Goal: Task Accomplishment & Management: Manage account settings

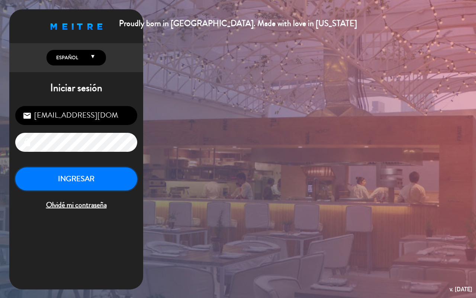
click at [117, 188] on button "INGRESAR" at bounding box center [76, 178] width 122 height 23
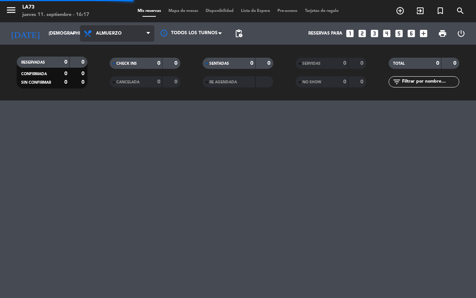
click at [101, 36] on span "Almuerzo" at bounding box center [117, 33] width 74 height 16
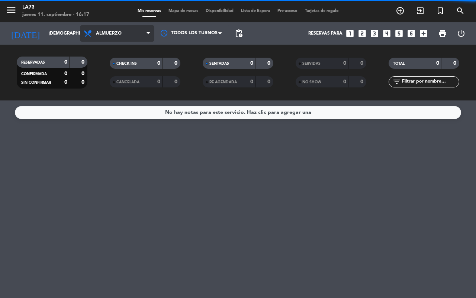
click at [107, 32] on span "Almuerzo" at bounding box center [109, 33] width 26 height 5
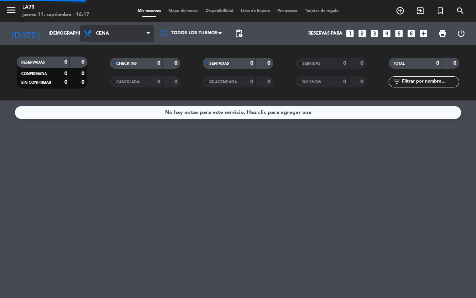
click at [112, 80] on div "menu LA73 [DATE] 11. septiembre - 16:17 Mis reservas Mapa de mesas Disponibilid…" at bounding box center [238, 50] width 476 height 100
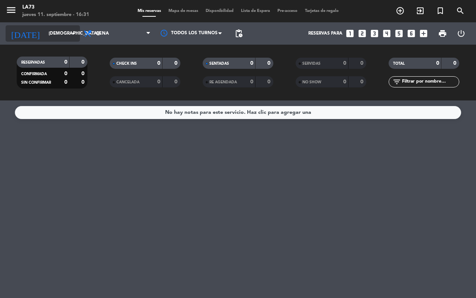
click at [53, 35] on input "[DEMOGRAPHIC_DATA][DATE]" at bounding box center [74, 33] width 59 height 13
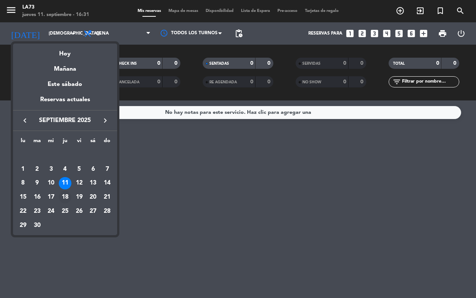
click at [68, 196] on div "18" at bounding box center [65, 197] width 13 height 13
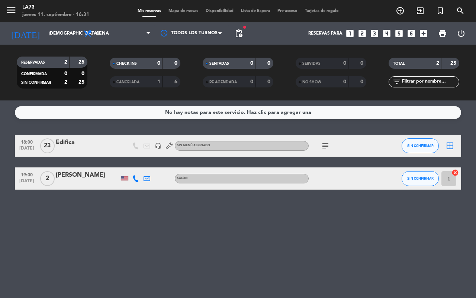
click at [139, 181] on div at bounding box center [135, 178] width 11 height 22
click at [136, 183] on div at bounding box center [135, 178] width 11 height 22
click at [135, 181] on icon at bounding box center [135, 178] width 7 height 7
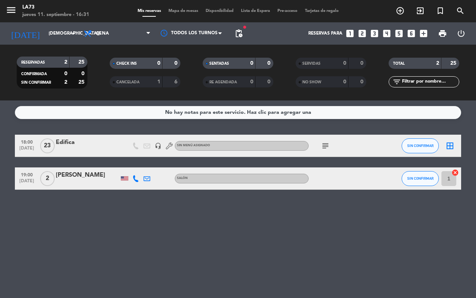
click at [135, 181] on icon at bounding box center [135, 178] width 7 height 7
click at [195, 222] on div "No hay notas para este servicio. Haz clic para agregar una 18:00 [DATE] Edifica…" at bounding box center [238, 198] width 476 height 197
click at [71, 30] on icon "arrow_drop_down" at bounding box center [73, 33] width 9 height 9
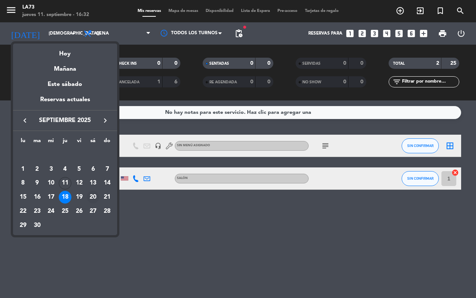
click at [93, 201] on div "20" at bounding box center [93, 197] width 13 height 13
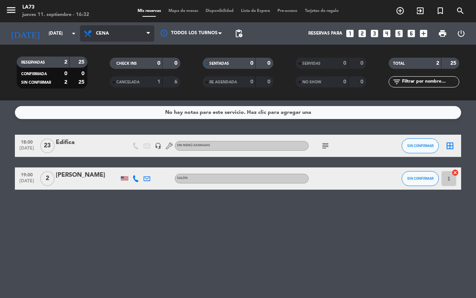
click at [123, 32] on span "Cena" at bounding box center [117, 33] width 74 height 16
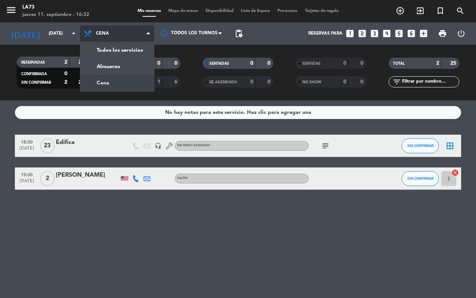
click at [123, 32] on span "Cena" at bounding box center [117, 33] width 74 height 16
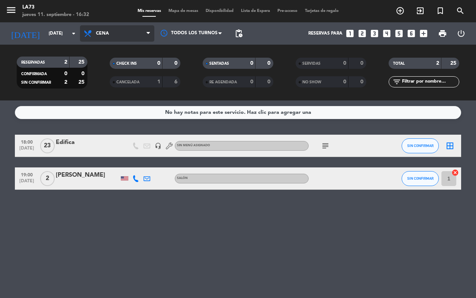
click at [123, 32] on span "Cena" at bounding box center [117, 33] width 74 height 16
click at [108, 63] on div "menu LA73 [DATE] 11. septiembre - 16:33 Mis reservas Mapa de mesas Disponibilid…" at bounding box center [238, 50] width 476 height 100
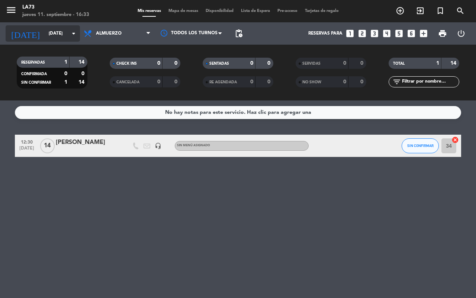
click at [69, 32] on icon "arrow_drop_down" at bounding box center [73, 33] width 9 height 9
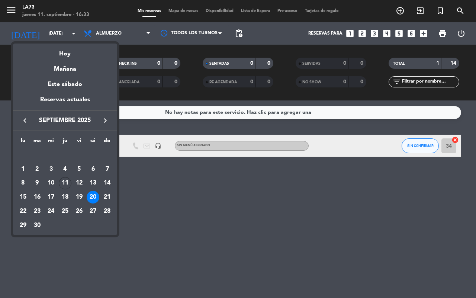
click at [91, 196] on div "20" at bounding box center [93, 197] width 13 height 13
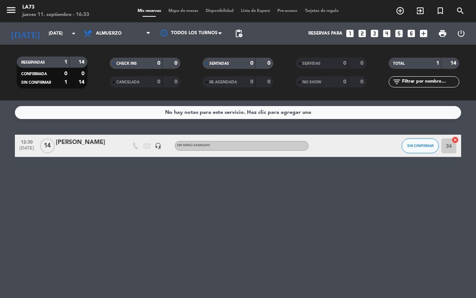
click at [91, 196] on div "No hay notas para este servicio. Haz clic para agregar una 12:30 [DATE] [PERSON…" at bounding box center [238, 198] width 476 height 197
click at [62, 37] on input "[DATE]" at bounding box center [74, 33] width 59 height 13
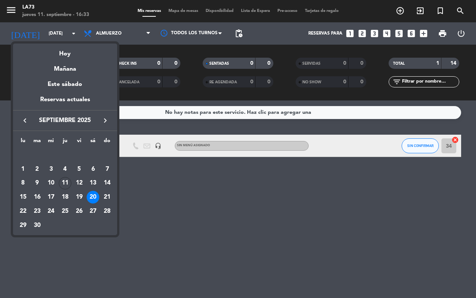
click at [95, 197] on div "20" at bounding box center [93, 197] width 13 height 13
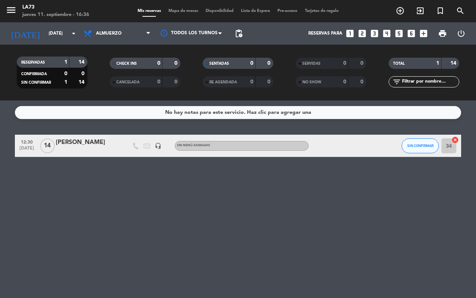
click at [221, 236] on div "No hay notas para este servicio. Haz clic para agregar una 12:30 [DATE] [PERSON…" at bounding box center [238, 198] width 476 height 197
click at [67, 146] on div "[PERSON_NAME]" at bounding box center [87, 143] width 63 height 10
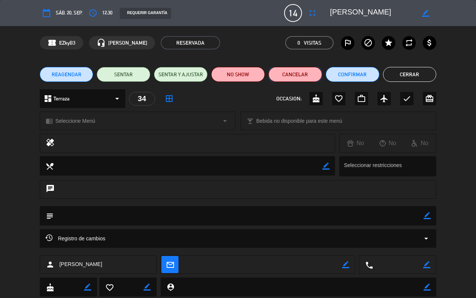
click at [287, 75] on button "Cancelar" at bounding box center [295, 74] width 54 height 15
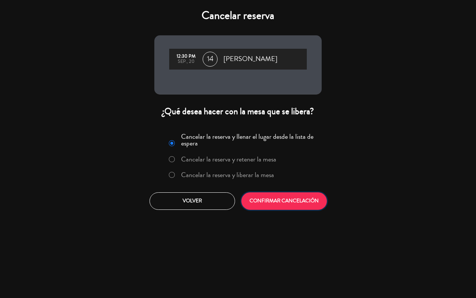
click at [285, 198] on button "CONFIRMAR CANCELACIÓN" at bounding box center [283, 200] width 85 height 17
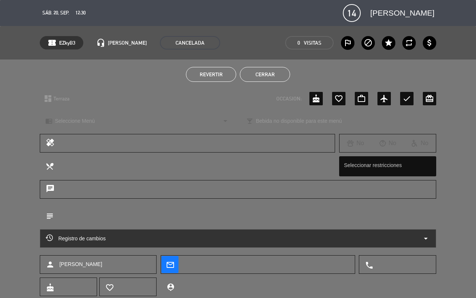
click at [276, 70] on button "Cerrar" at bounding box center [265, 74] width 50 height 15
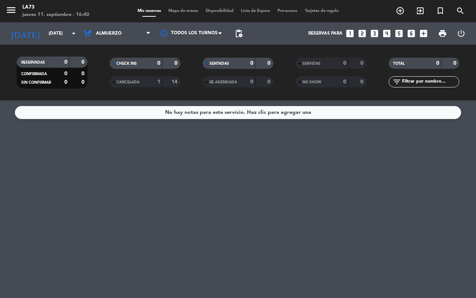
click at [435, 137] on div "No hay notas para este servicio. Haz clic para agregar una" at bounding box center [238, 198] width 476 height 197
click at [443, 139] on div "No hay notas para este servicio. Haz clic para agregar una" at bounding box center [238, 198] width 476 height 197
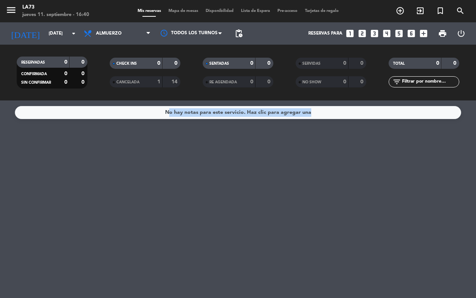
click at [436, 148] on div "No hay notas para este servicio. Haz clic para agregar una" at bounding box center [238, 198] width 476 height 197
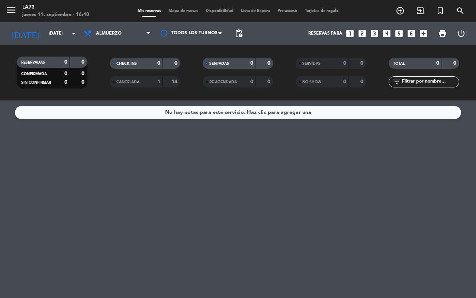
click at [314, 197] on div "No hay notas para este servicio. Haz clic para agregar una" at bounding box center [238, 198] width 476 height 197
click at [123, 34] on span "Almuerzo" at bounding box center [117, 33] width 74 height 16
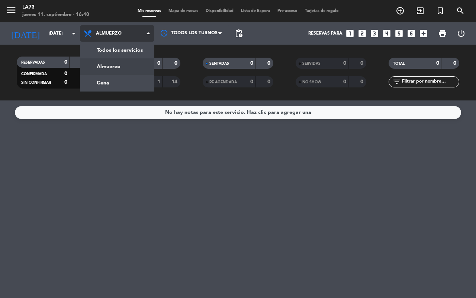
click at [117, 80] on div "menu LA73 [DATE] 11. septiembre - 16:40 Mis reservas Mapa de mesas Disponibilid…" at bounding box center [238, 50] width 476 height 100
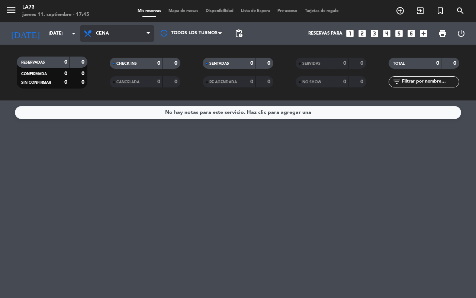
click at [96, 31] on span "Cena" at bounding box center [102, 33] width 13 height 5
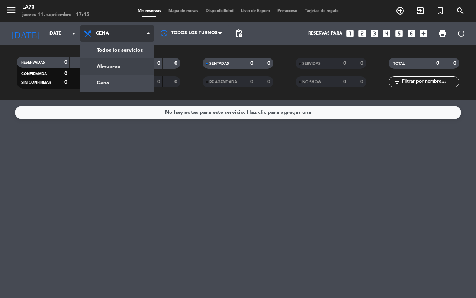
click at [129, 62] on div "menu LA73 [DATE] 11. septiembre - 17:45 Mis reservas Mapa de mesas Disponibilid…" at bounding box center [238, 50] width 476 height 100
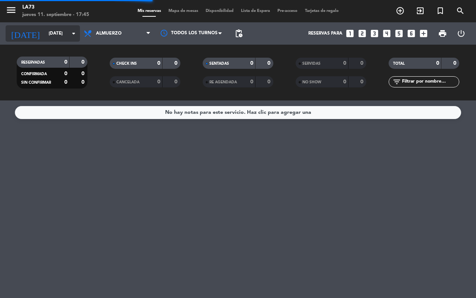
click at [51, 38] on input "[DATE]" at bounding box center [74, 33] width 59 height 13
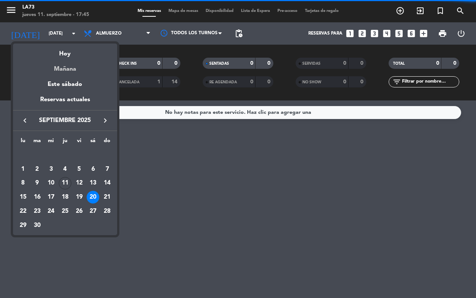
click at [70, 68] on div "Mañana" at bounding box center [65, 66] width 104 height 15
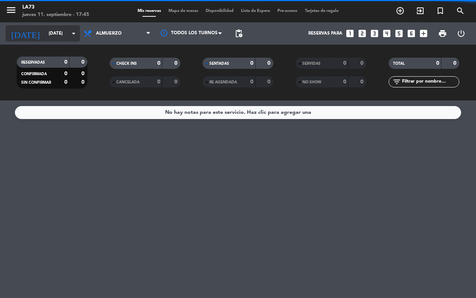
click at [50, 28] on input "[DATE]" at bounding box center [74, 33] width 59 height 13
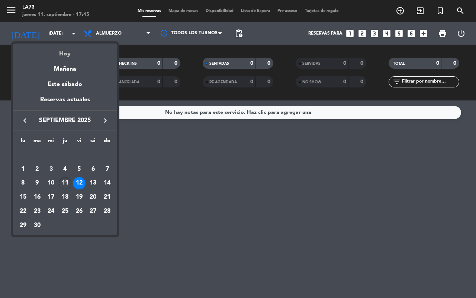
click at [58, 45] on div "Hoy" at bounding box center [65, 50] width 104 height 15
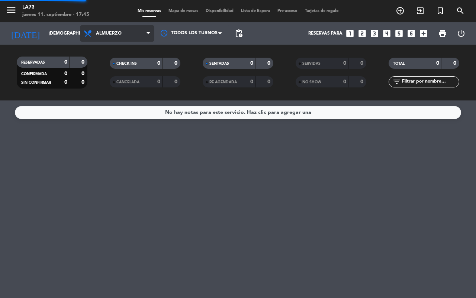
click at [97, 34] on span "Almuerzo" at bounding box center [109, 33] width 26 height 5
click at [104, 31] on span "Almuerzo" at bounding box center [109, 33] width 26 height 5
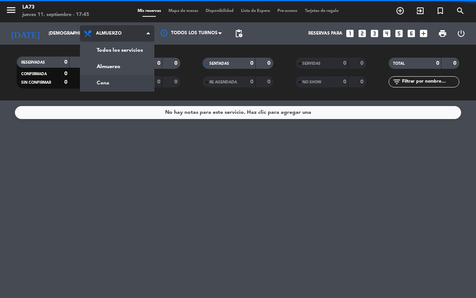
click at [104, 80] on div "menu LA73 [DATE] 11. septiembre - 17:45 Mis reservas Mapa de mesas Disponibilid…" at bounding box center [238, 50] width 476 height 100
click at [104, 80] on filter-checkbox "CANCELADA 0 0" at bounding box center [145, 81] width 93 height 11
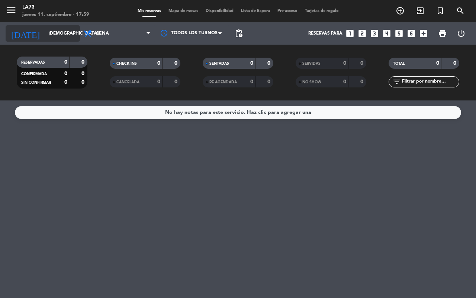
click at [48, 33] on input "[DEMOGRAPHIC_DATA][DATE]" at bounding box center [74, 33] width 59 height 13
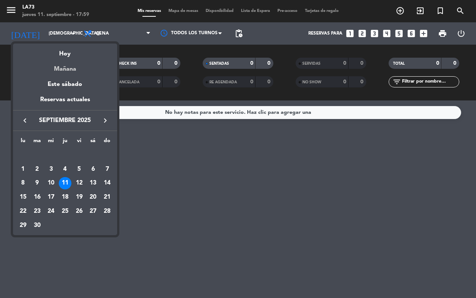
click at [60, 65] on div "Mañana" at bounding box center [65, 66] width 104 height 15
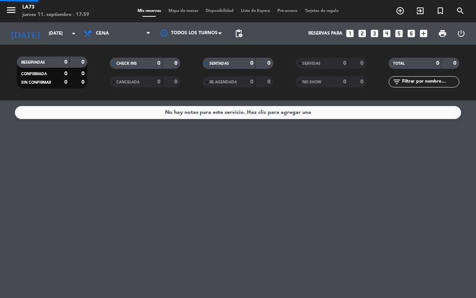
click at [60, 65] on div "0" at bounding box center [60, 62] width 15 height 9
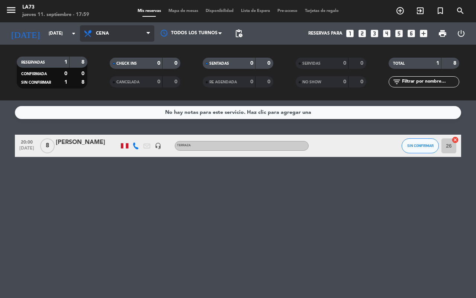
click at [101, 38] on span "Cena" at bounding box center [117, 33] width 74 height 16
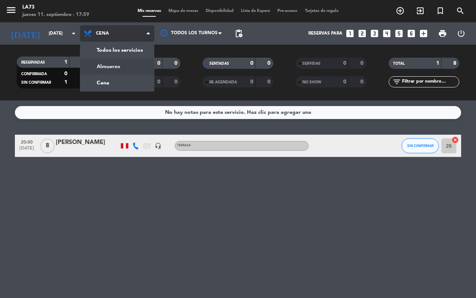
click at [113, 64] on div "menu LA73 [DATE] 11. septiembre - 17:59 Mis reservas Mapa de mesas Disponibilid…" at bounding box center [238, 50] width 476 height 100
click at [113, 64] on span at bounding box center [114, 63] width 2 height 2
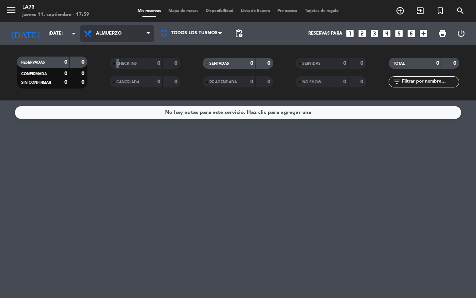
click at [116, 34] on span "Almuerzo" at bounding box center [109, 33] width 26 height 5
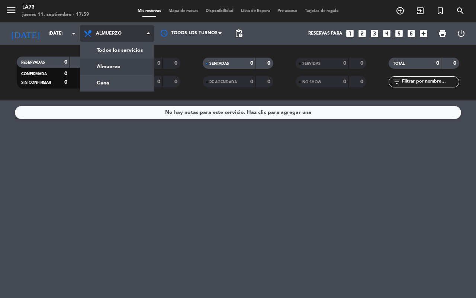
click at [116, 34] on span "Almuerzo" at bounding box center [109, 33] width 26 height 5
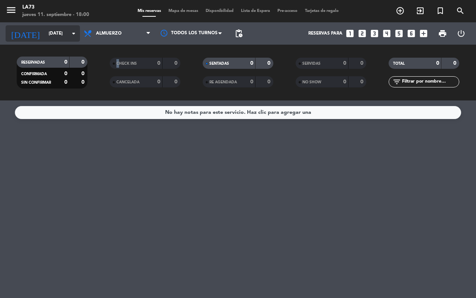
click at [72, 32] on icon "arrow_drop_down" at bounding box center [73, 33] width 9 height 9
click at [67, 32] on input "[DATE]" at bounding box center [74, 33] width 59 height 13
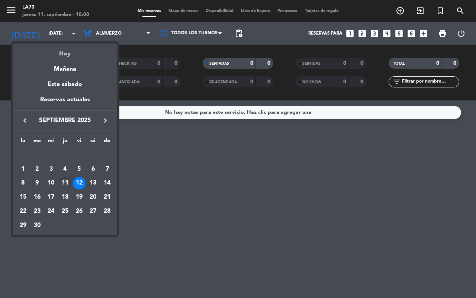
click at [67, 53] on div "Hoy" at bounding box center [65, 50] width 104 height 15
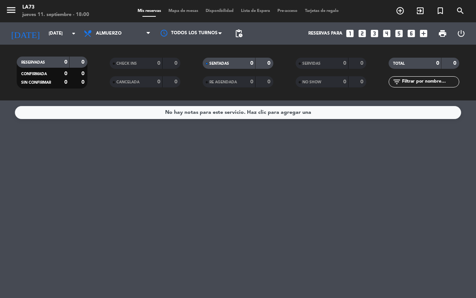
type input "[DEMOGRAPHIC_DATA][DATE]"
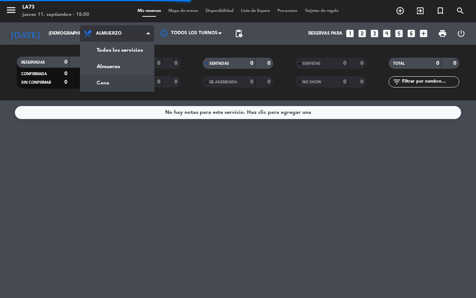
click at [116, 75] on div "menu LA73 [DATE] 11. septiembre - 18:00 Mis reservas Mapa de mesas Disponibilid…" at bounding box center [238, 50] width 476 height 100
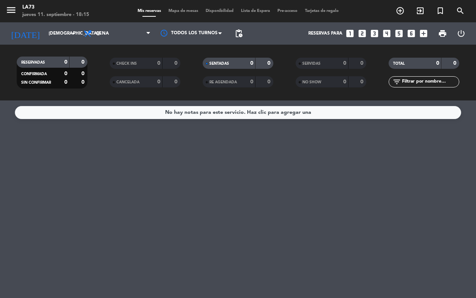
click at [301, 237] on div "No hay notas para este servicio. Haz clic para agregar una" at bounding box center [238, 198] width 476 height 197
